Goal: Task Accomplishment & Management: Manage account settings

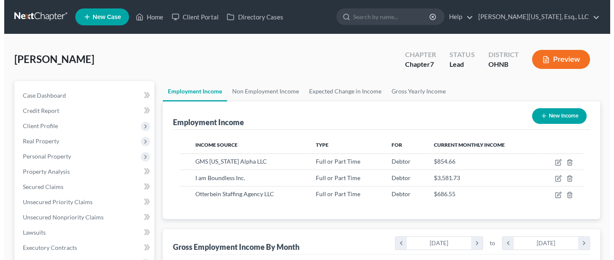
scroll to position [150, 245]
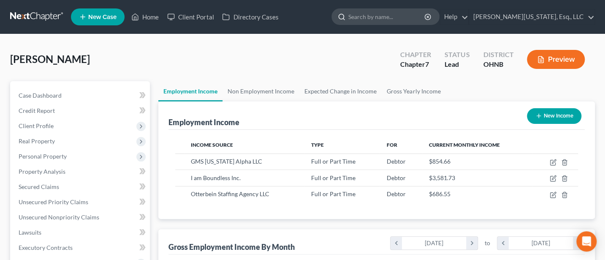
click at [393, 18] on input "search" at bounding box center [387, 17] width 77 height 16
type input "Tim Kinsinger"
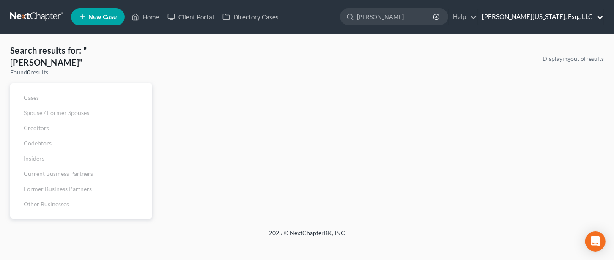
click at [542, 13] on link "Jann C. Washington, Esq., LLC" at bounding box center [539, 16] width 125 height 15
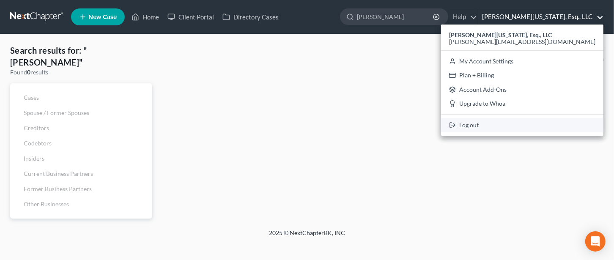
click at [538, 122] on link "Log out" at bounding box center [522, 125] width 162 height 14
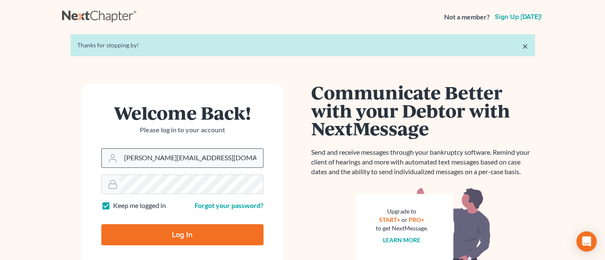
click at [205, 155] on input "[PERSON_NAME][EMAIL_ADDRESS][DOMAIN_NAME]" at bounding box center [192, 158] width 142 height 19
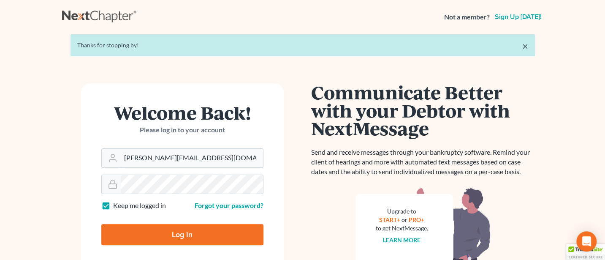
type input "[PERSON_NAME][EMAIL_ADDRESS][DOMAIN_NAME]"
click at [180, 233] on input "Log In" at bounding box center [182, 234] width 162 height 21
type input "Thinking..."
